Goal: Task Accomplishment & Management: Manage account settings

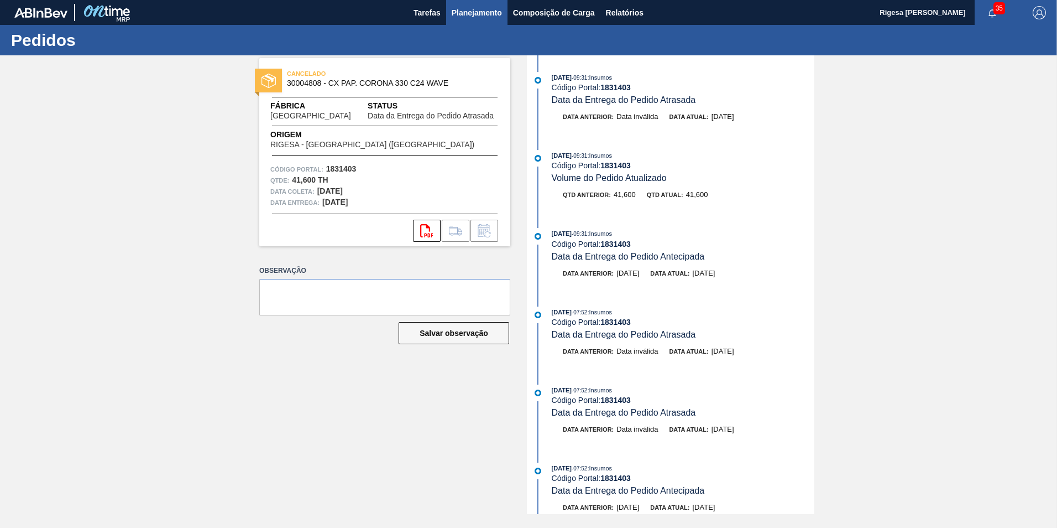
click at [480, 10] on span "Planejamento" at bounding box center [477, 12] width 50 height 13
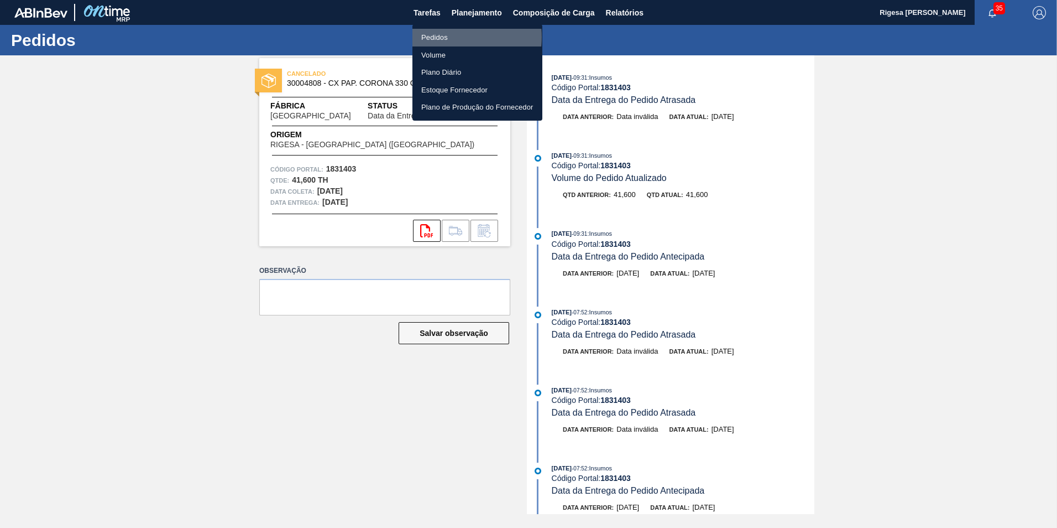
click at [440, 37] on li "Pedidos" at bounding box center [478, 38] width 130 height 18
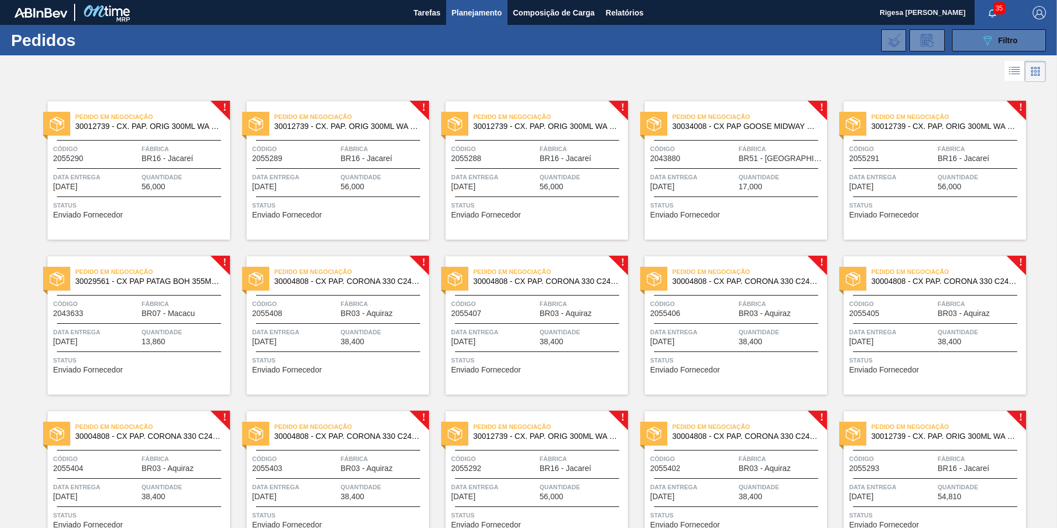
click at [978, 39] on button "089F7B8B-B2A5-4AFE-B5C0-19BA573D28AC Filtro" at bounding box center [999, 40] width 94 height 22
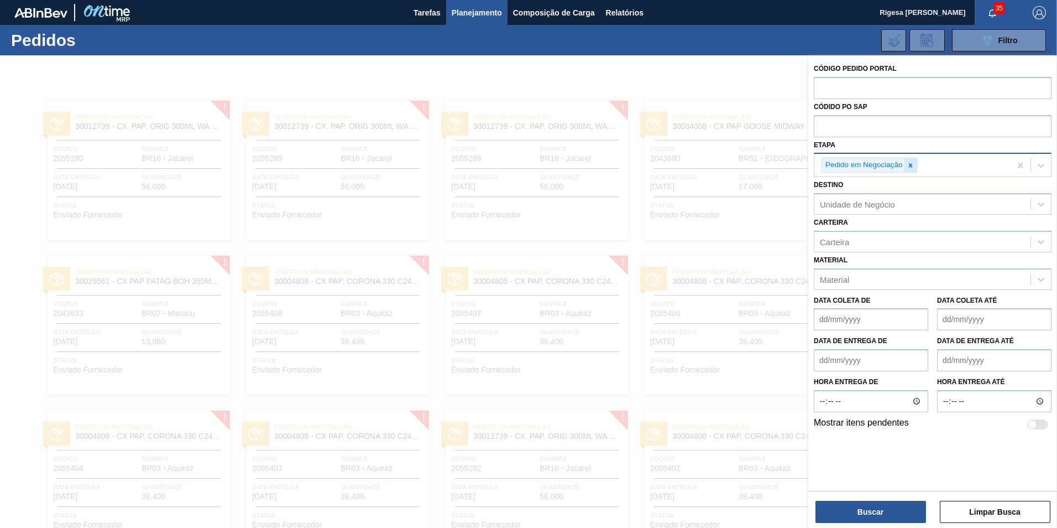
click at [911, 163] on icon at bounding box center [911, 165] width 8 height 8
click at [891, 165] on div "Etapa" at bounding box center [923, 164] width 216 height 16
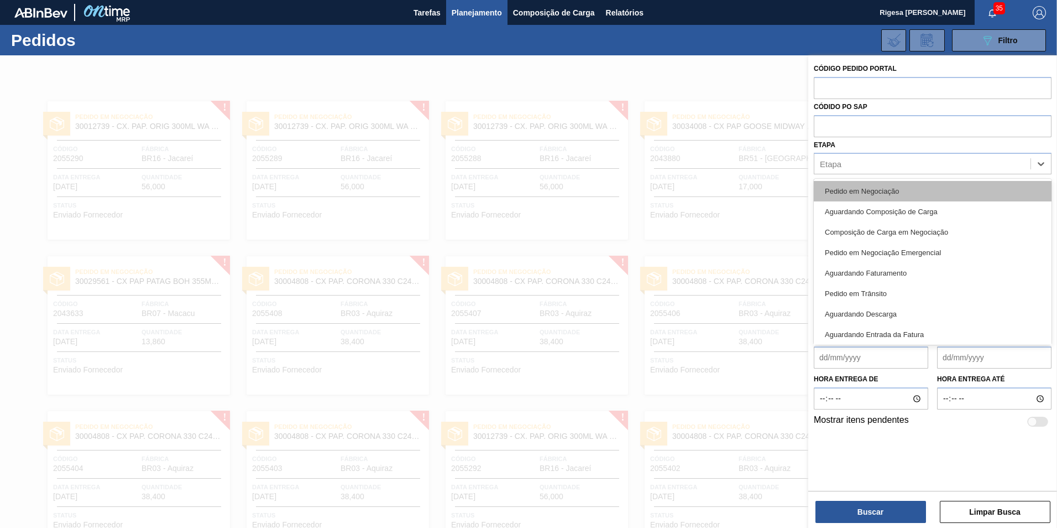
click at [875, 187] on div "Pedido em Negociação" at bounding box center [933, 191] width 238 height 20
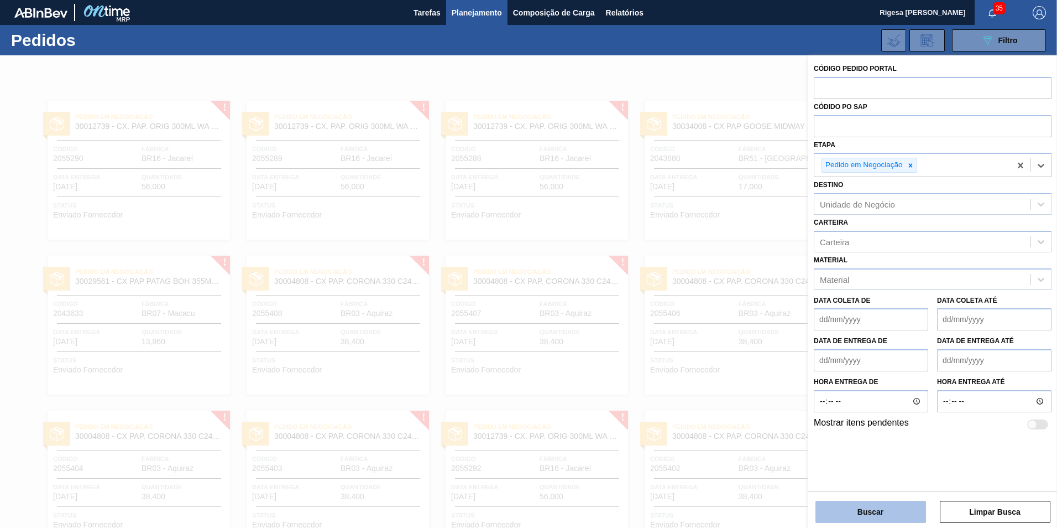
click at [864, 513] on button "Buscar" at bounding box center [871, 511] width 111 height 22
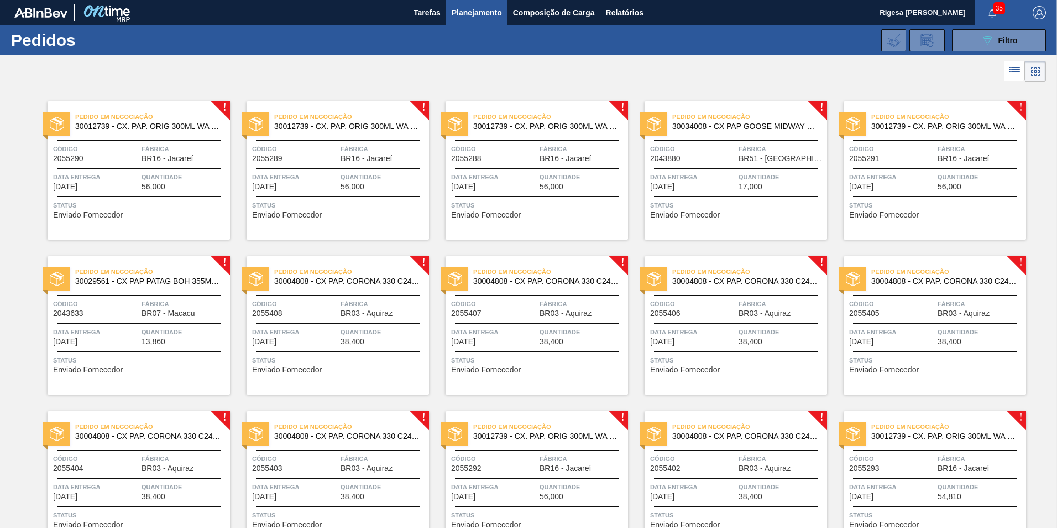
click at [122, 180] on span "Data Entrega" at bounding box center [96, 176] width 86 height 11
click at [712, 176] on span "Data Entrega" at bounding box center [693, 176] width 86 height 11
click at [985, 34] on icon "089F7B8B-B2A5-4AFE-B5C0-19BA573D28AC" at bounding box center [987, 40] width 13 height 13
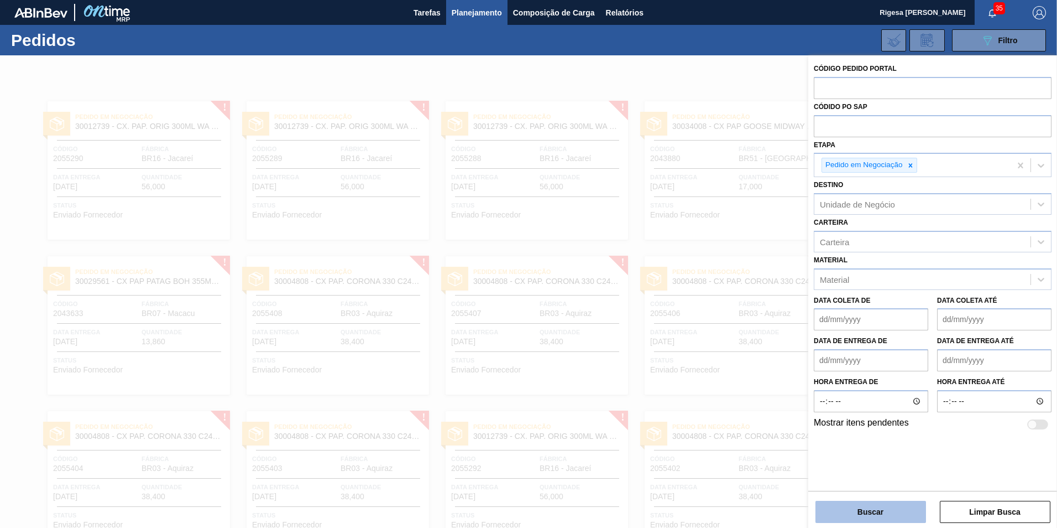
click at [860, 511] on button "Buscar" at bounding box center [871, 511] width 111 height 22
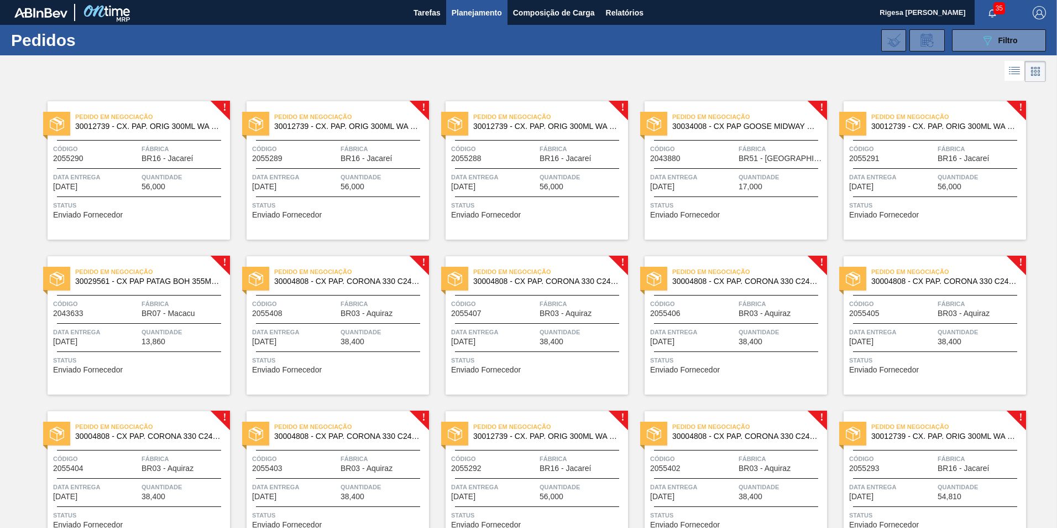
click at [118, 125] on span "30012739 - CX. PAP. ORIG 300ML WA 300ML PROP 429" at bounding box center [148, 126] width 146 height 8
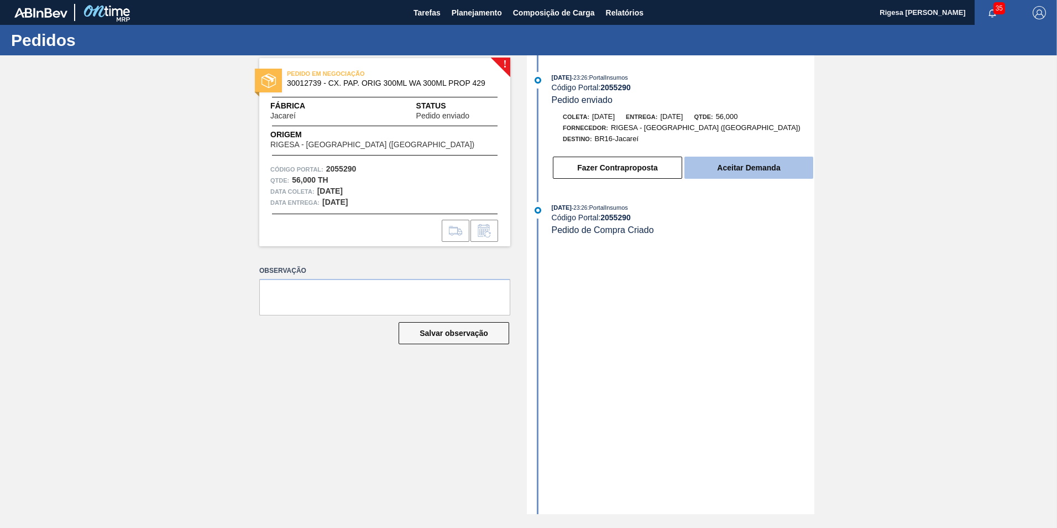
click at [780, 166] on button "Aceitar Demanda" at bounding box center [749, 168] width 129 height 22
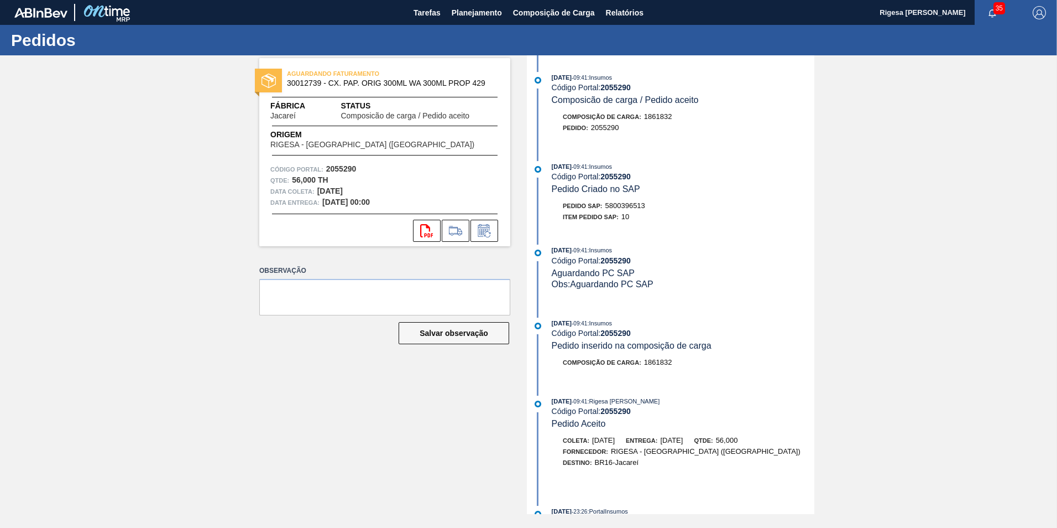
click at [629, 202] on span "5800396513" at bounding box center [626, 205] width 40 height 8
copy span "5800396513"
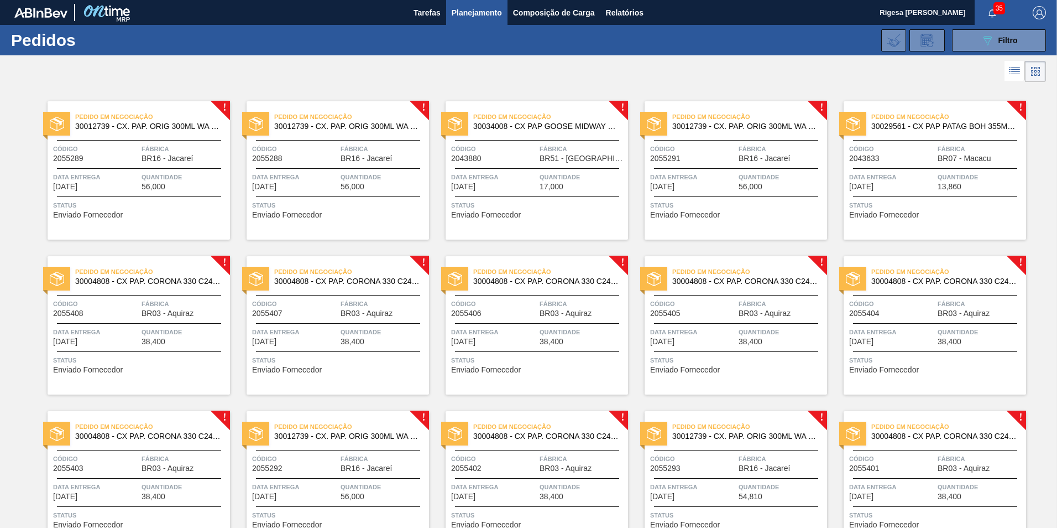
click at [129, 153] on span "Código" at bounding box center [96, 148] width 86 height 11
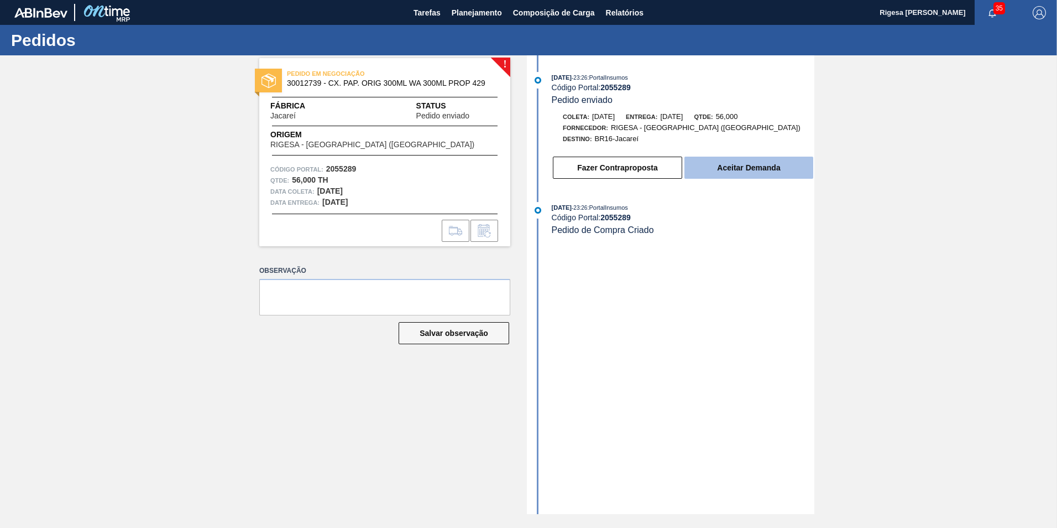
click at [723, 168] on button "Aceitar Demanda" at bounding box center [749, 168] width 129 height 22
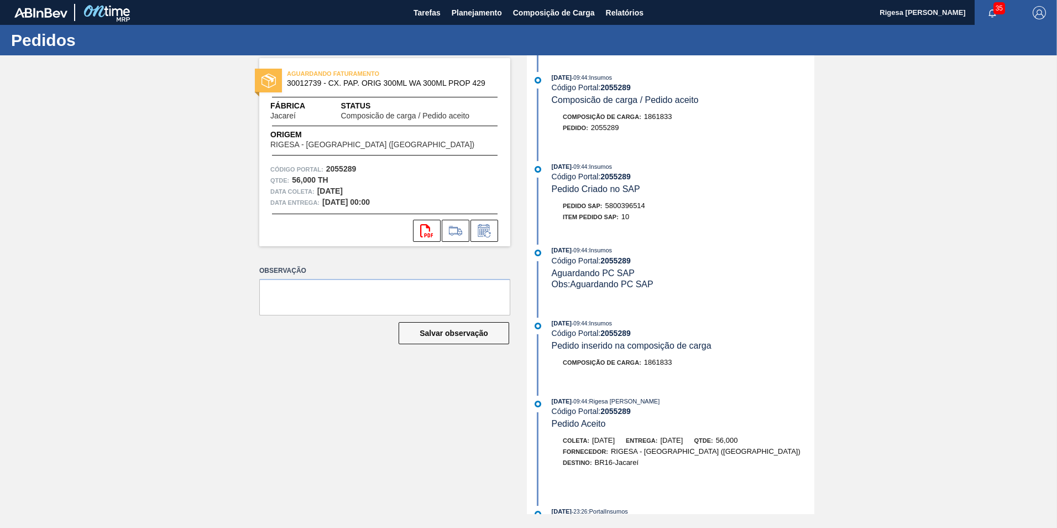
click at [631, 205] on span "5800396514" at bounding box center [626, 205] width 40 height 8
copy span "5800396514"
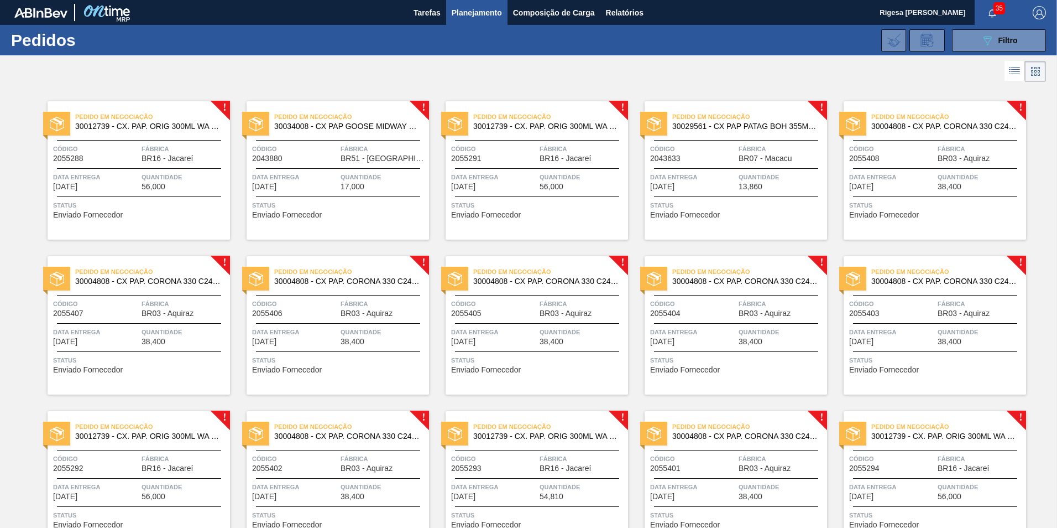
click at [121, 153] on span "Código" at bounding box center [96, 148] width 86 height 11
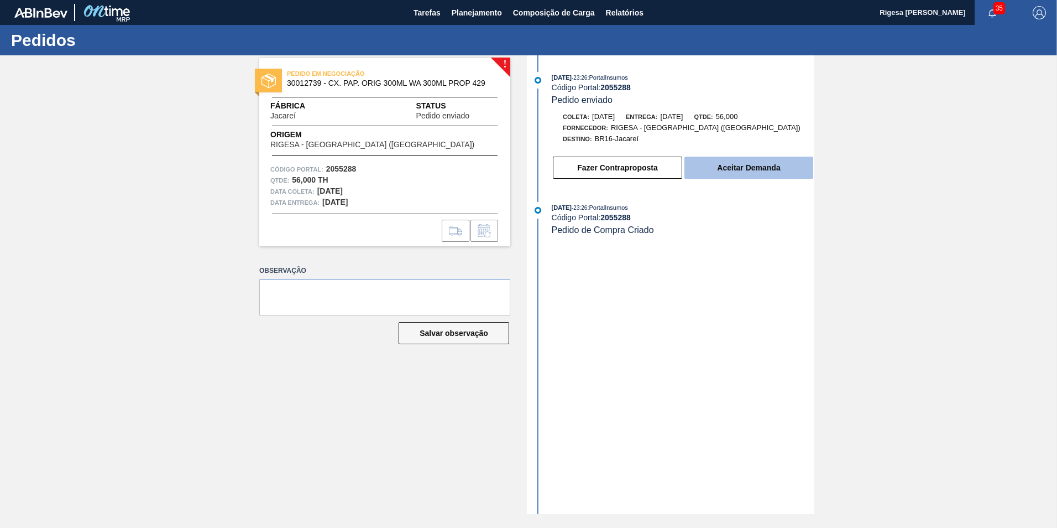
click at [739, 168] on button "Aceitar Demanda" at bounding box center [749, 168] width 129 height 22
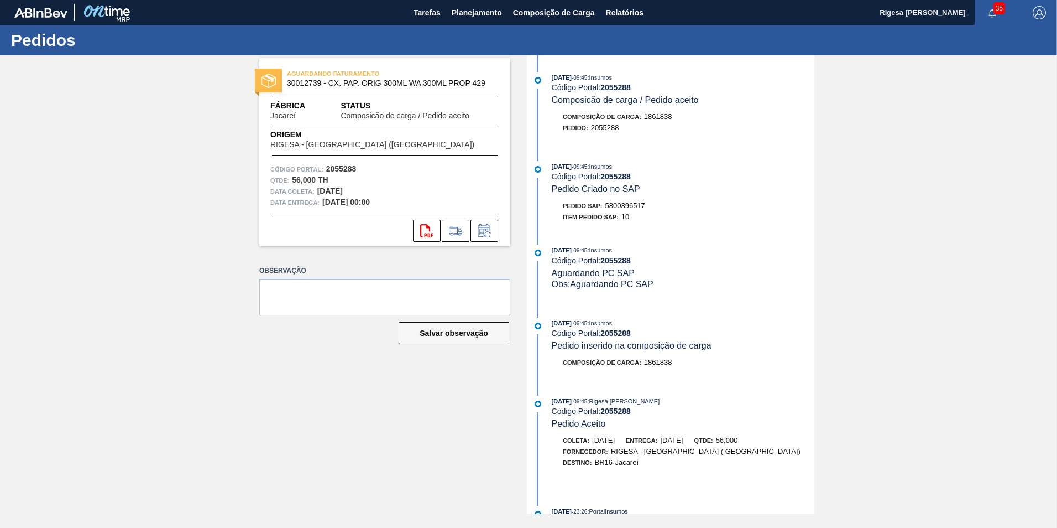
click at [625, 203] on span "5800396517" at bounding box center [626, 205] width 40 height 8
click at [624, 203] on span "5800396517" at bounding box center [626, 205] width 40 height 8
copy span "5800396517"
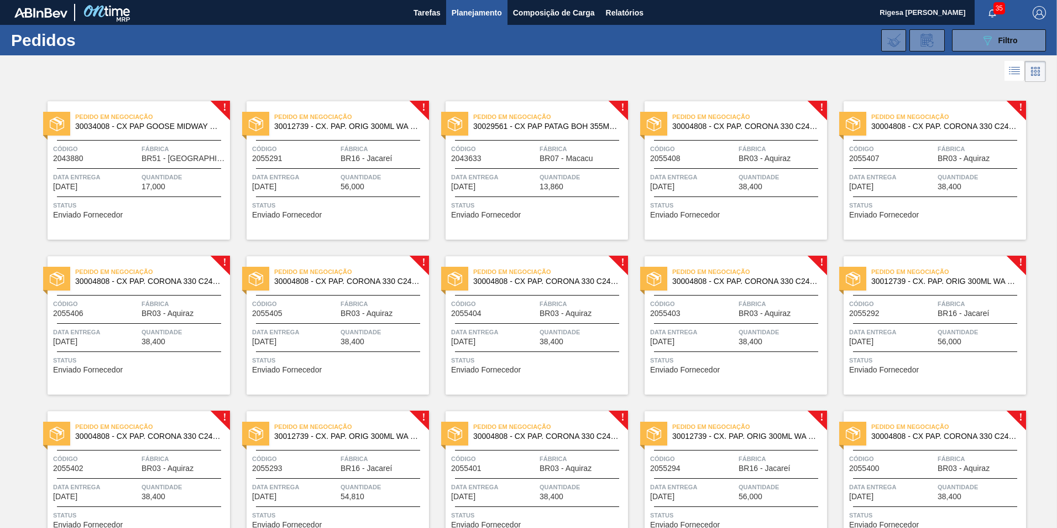
click at [292, 159] on div "Código 2055291" at bounding box center [295, 152] width 86 height 19
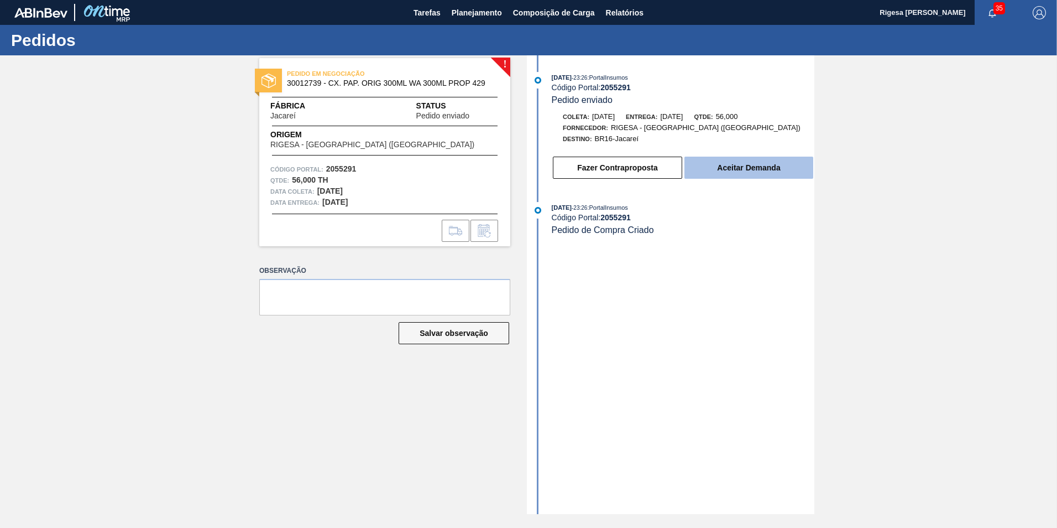
click at [731, 168] on button "Aceitar Demanda" at bounding box center [749, 168] width 129 height 22
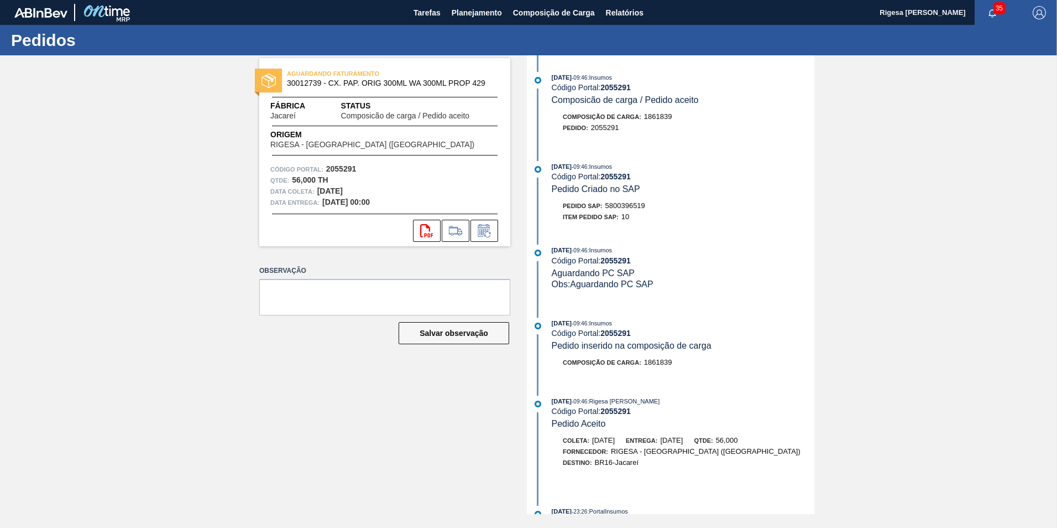
click at [622, 204] on span "5800396519" at bounding box center [626, 205] width 40 height 8
copy span "5800396519"
